Goal: Task Accomplishment & Management: Complete application form

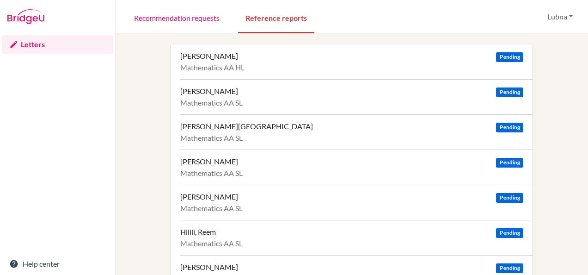
click at [238, 92] on div "[PERSON_NAME]" at bounding box center [209, 91] width 58 height 9
click at [512, 92] on span "Pending" at bounding box center [509, 92] width 27 height 10
click at [177, 19] on link "Recommendation requests" at bounding box center [177, 17] width 100 height 32
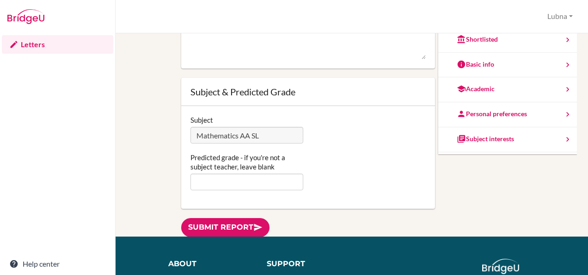
scroll to position [83, 0]
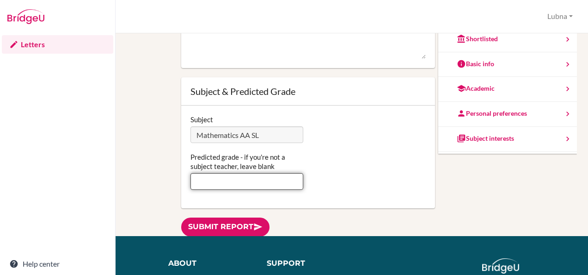
click at [228, 176] on input "Predicted grade - if you're not a subject teacher, leave blank" at bounding box center [247, 181] width 113 height 17
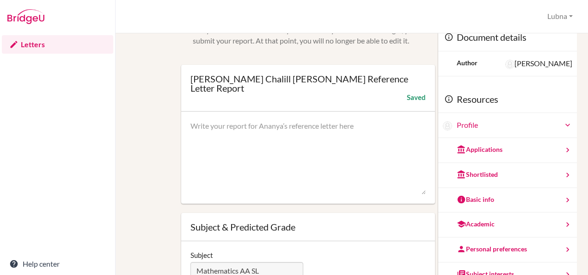
scroll to position [0, 0]
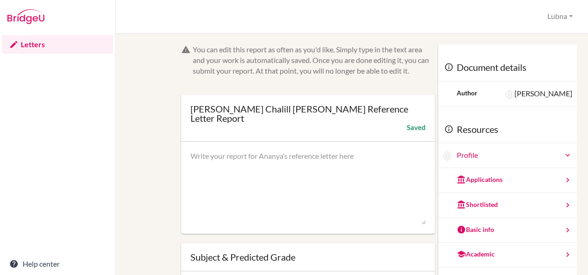
type input "7"
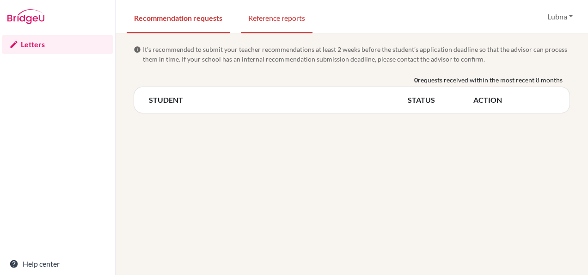
click at [274, 25] on link "Reference reports" at bounding box center [277, 17] width 72 height 32
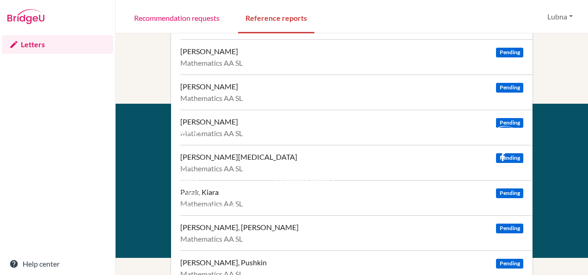
scroll to position [217, 0]
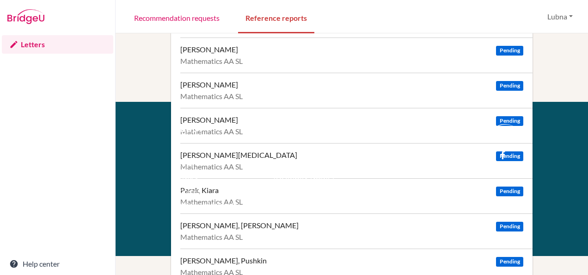
click at [264, 229] on div "Pard de Santayana, Barbara Soto Pending Mathematics AA SL" at bounding box center [356, 230] width 352 height 35
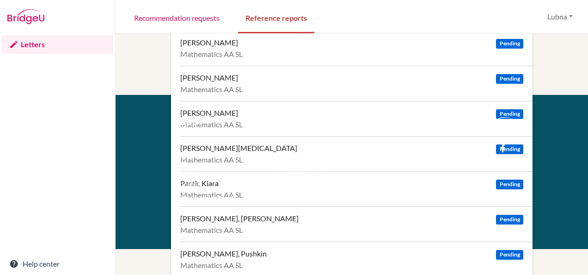
click at [546, 69] on div "Aggarwal, Ashriti Pending Mathematics AA HL Chalill Gupta, Ananya Pending Mathe…" at bounding box center [352, 48] width 451 height 457
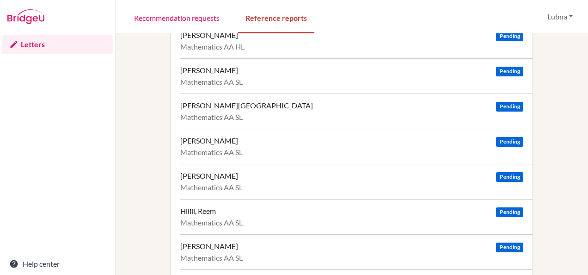
scroll to position [0, 0]
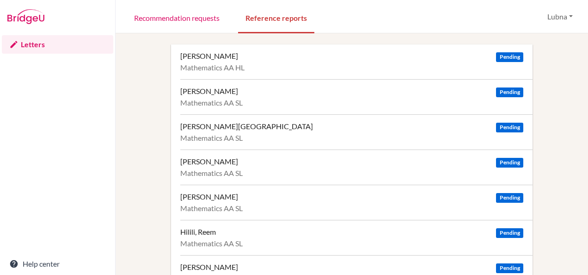
click at [508, 90] on span "Pending" at bounding box center [509, 92] width 27 height 10
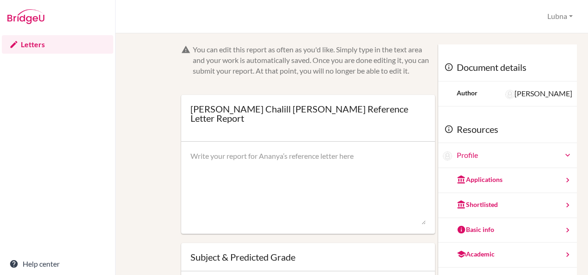
click at [204, 157] on textarea at bounding box center [308, 188] width 235 height 74
paste textarea "To Whom It May Concern, It is my pleasure to recommend Ananya, an exceptional m…"
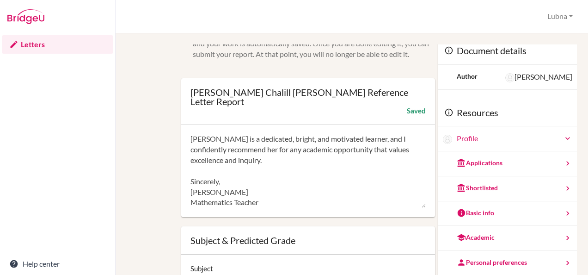
scroll to position [17, 0]
click at [191, 194] on textarea "To Whom It May Concern, It is my pleasure to recommend Ananya, an exceptional m…" at bounding box center [308, 171] width 235 height 74
type textarea "To Whom It May Concern, It is my pleasure to recommend Ananya, an exceptional m…"
click at [346, 226] on div "Subject & Predicted Grade" at bounding box center [308, 240] width 254 height 28
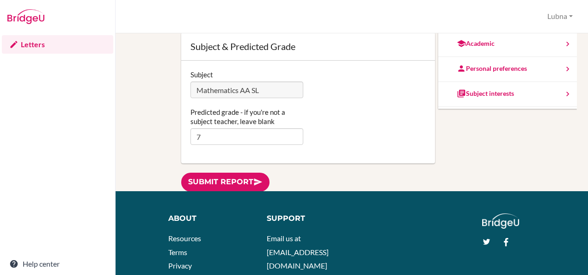
scroll to position [129, 0]
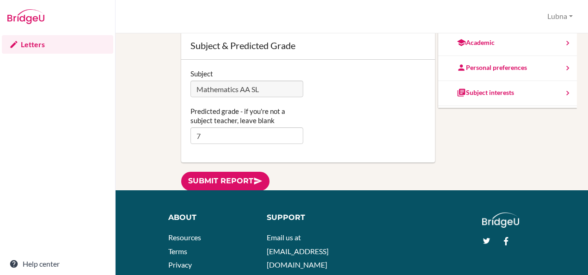
click at [210, 172] on link "Submit report" at bounding box center [225, 181] width 88 height 19
